Goal: Check status: Check status

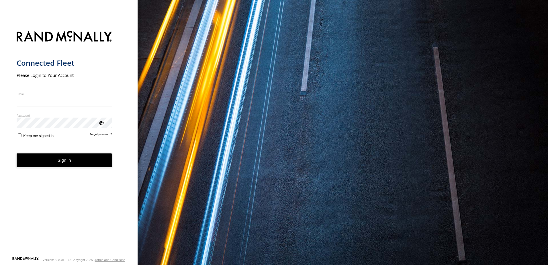
click at [0, 264] on nordpass-portal at bounding box center [0, 265] width 0 height 0
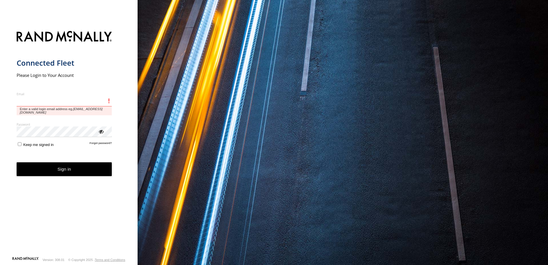
type input "**********"
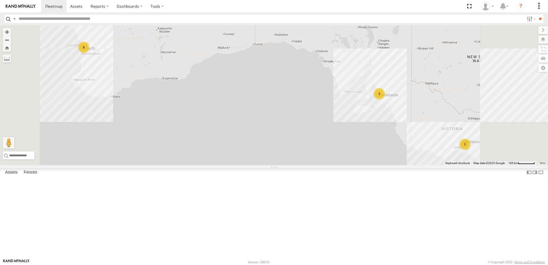
click at [0, 0] on div "Abdul (new)Tech 1IJX358" at bounding box center [0, 0] width 0 height 0
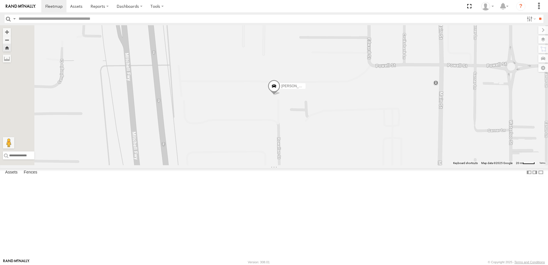
click at [280, 95] on span at bounding box center [274, 87] width 13 height 15
